Goal: Task Accomplishment & Management: Use online tool/utility

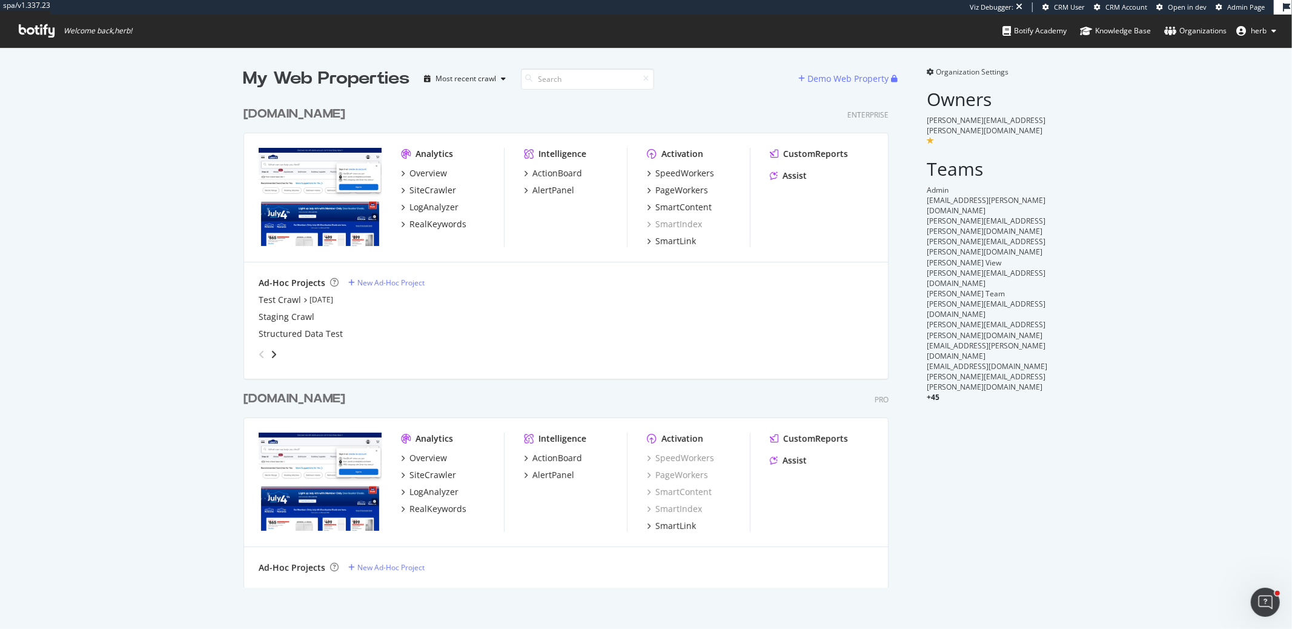
scroll to position [497, 655]
click at [338, 111] on div "www.lowes.com" at bounding box center [295, 114] width 102 height 18
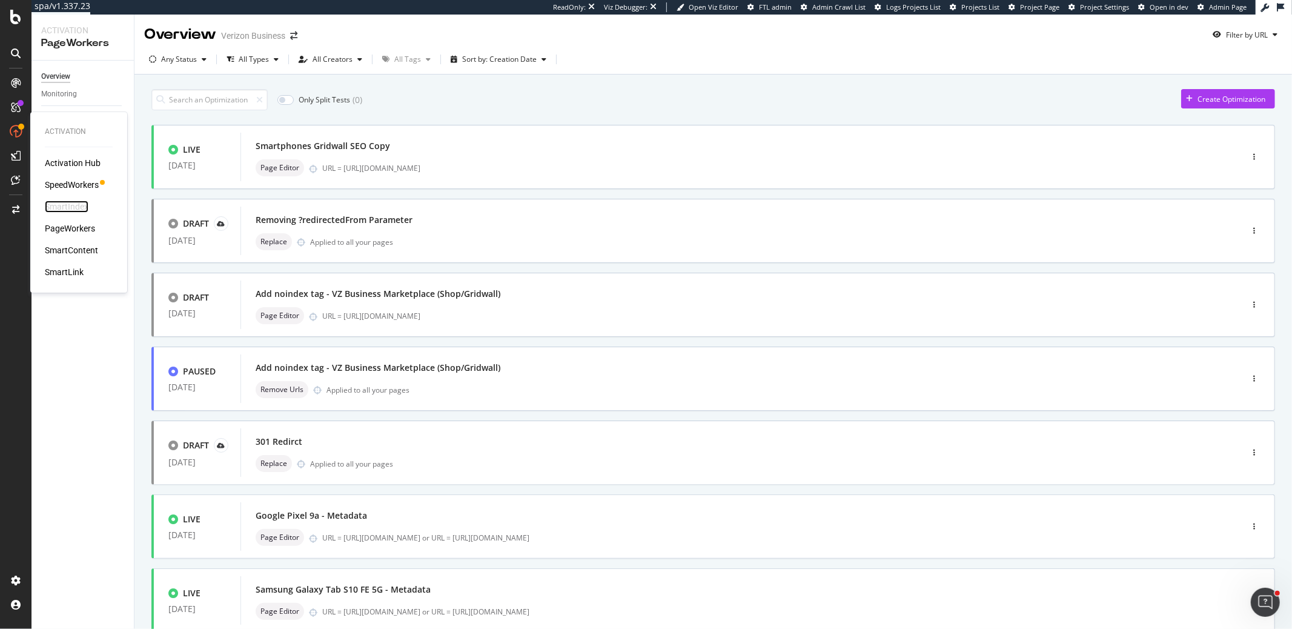
click at [50, 205] on div "SmartIndex" at bounding box center [67, 207] width 44 height 12
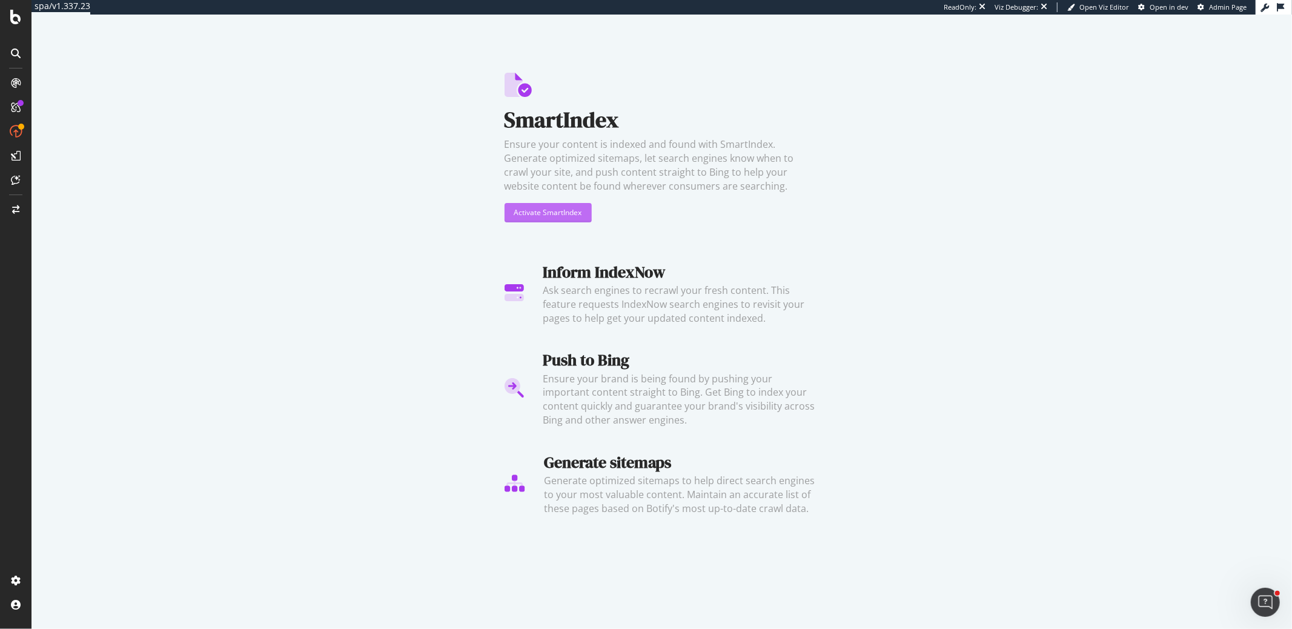
click at [519, 217] on div "Activate SmartIndex" at bounding box center [548, 212] width 68 height 10
